Goal: Navigation & Orientation: Go to known website

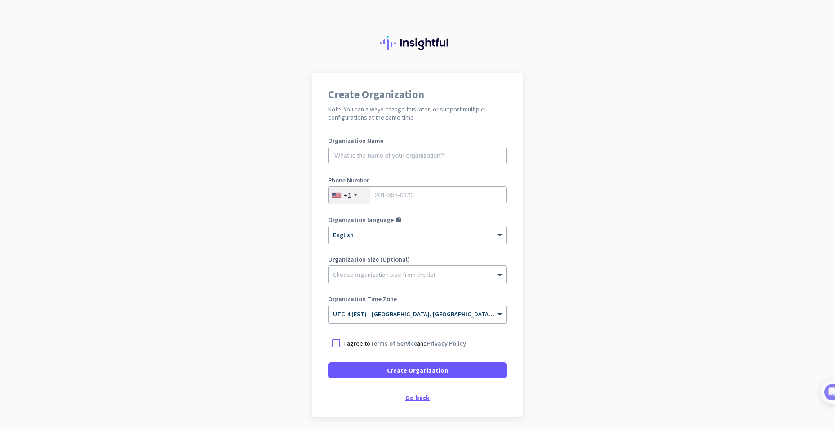
click at [418, 400] on div "Go back" at bounding box center [417, 397] width 179 height 6
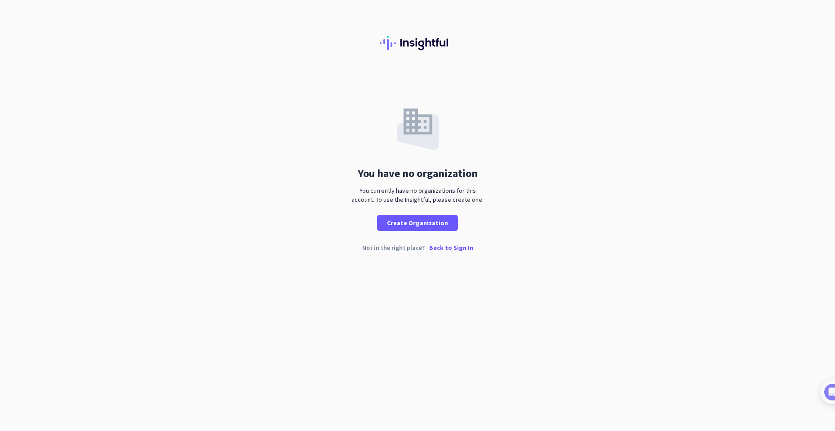
click at [461, 249] on p "Back to Sign In" at bounding box center [451, 247] width 44 height 6
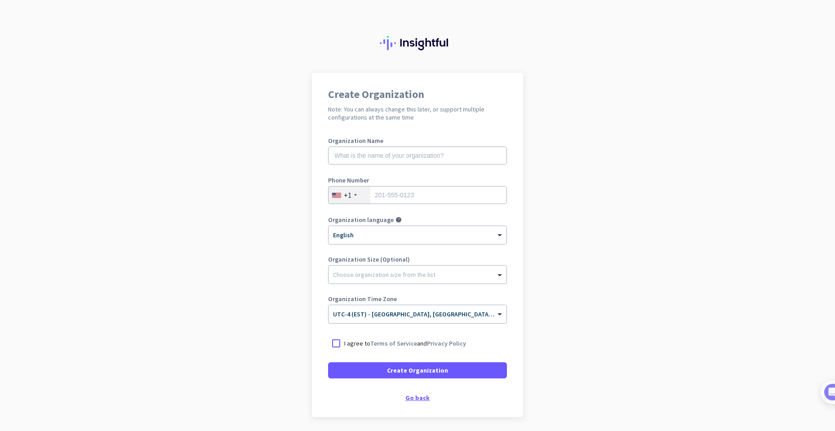
click at [412, 400] on div "Go back" at bounding box center [417, 397] width 179 height 6
